Goal: Task Accomplishment & Management: Use online tool/utility

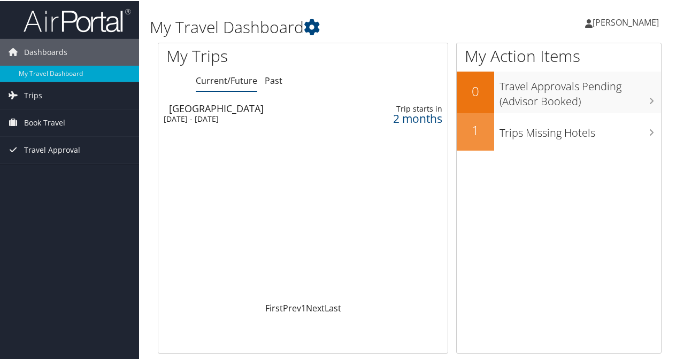
click at [251, 118] on div "[DATE] - [DATE]" at bounding box center [251, 118] width 174 height 10
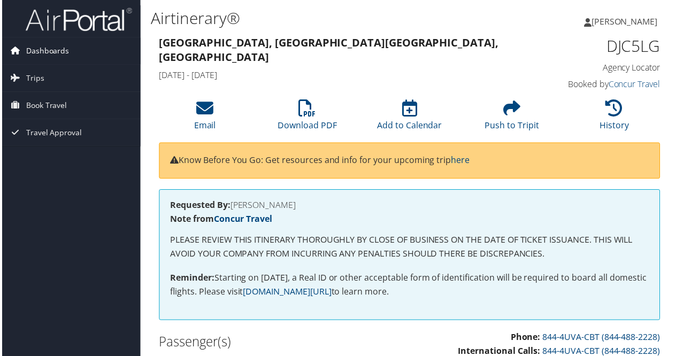
click at [49, 52] on span "Dashboards" at bounding box center [45, 51] width 43 height 27
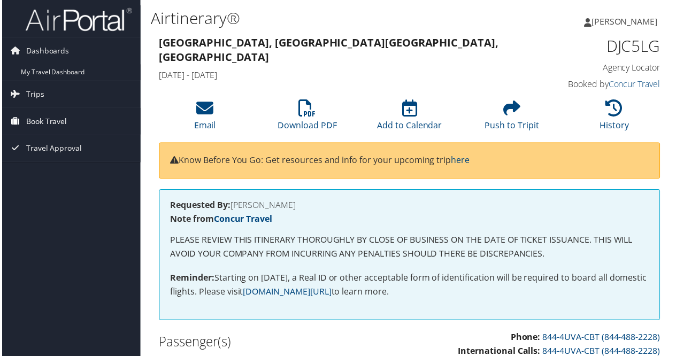
click at [39, 120] on span "Book Travel" at bounding box center [44, 122] width 41 height 27
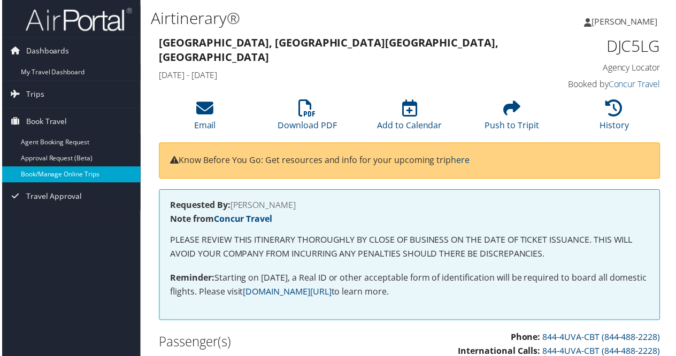
click at [50, 175] on link "Book/Manage Online Trips" at bounding box center [69, 175] width 139 height 16
